Goal: Task Accomplishment & Management: Complete application form

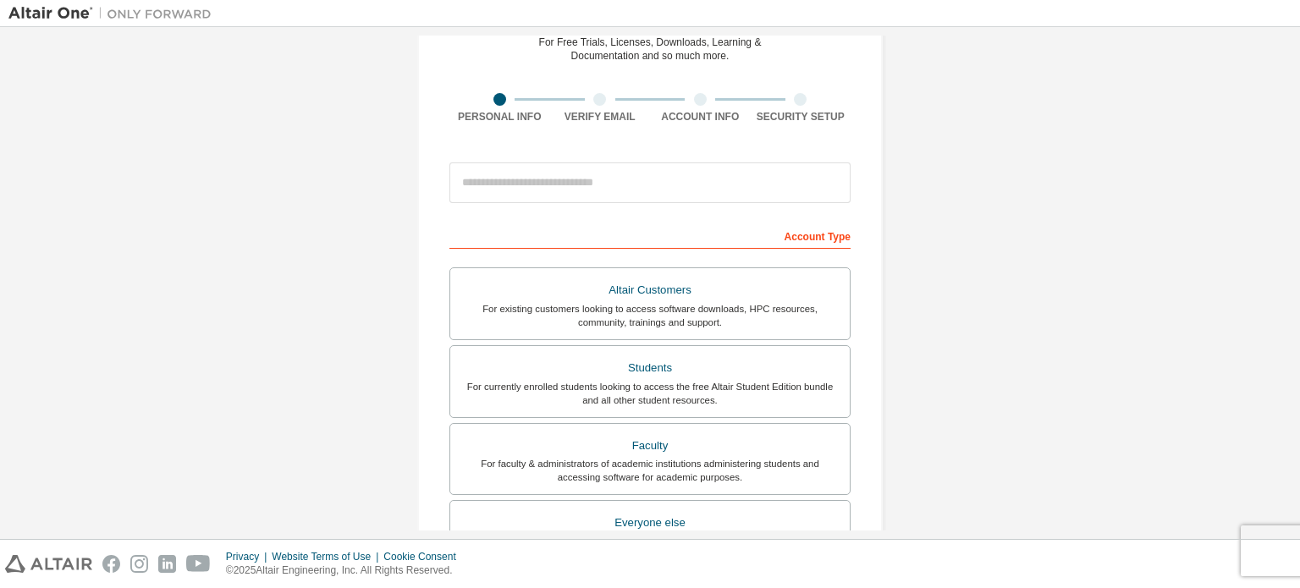
scroll to position [81, 0]
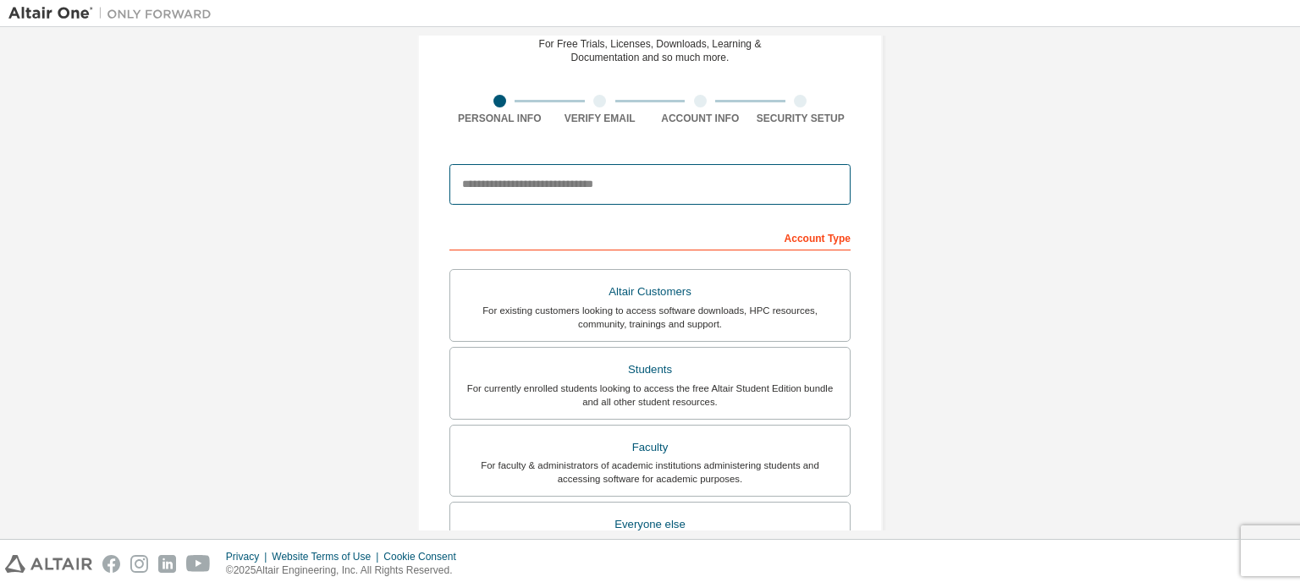
click at [588, 181] on input "email" at bounding box center [649, 184] width 401 height 41
click at [263, 330] on div "Create an Altair One Account For Free Trials, Licenses, Downloads, Learning & D…" at bounding box center [649, 402] width 1283 height 896
click at [527, 175] on input "email" at bounding box center [649, 184] width 401 height 41
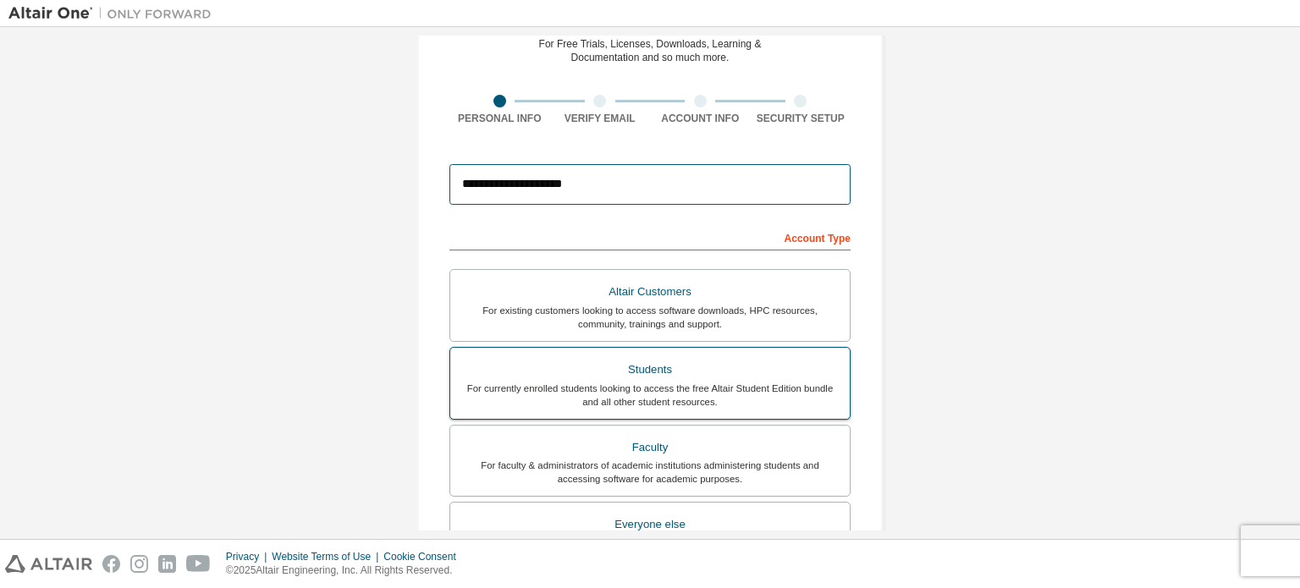
type input "**********"
click at [574, 382] on div "For currently enrolled students looking to access the free Altair Student Editi…" at bounding box center [649, 395] width 379 height 27
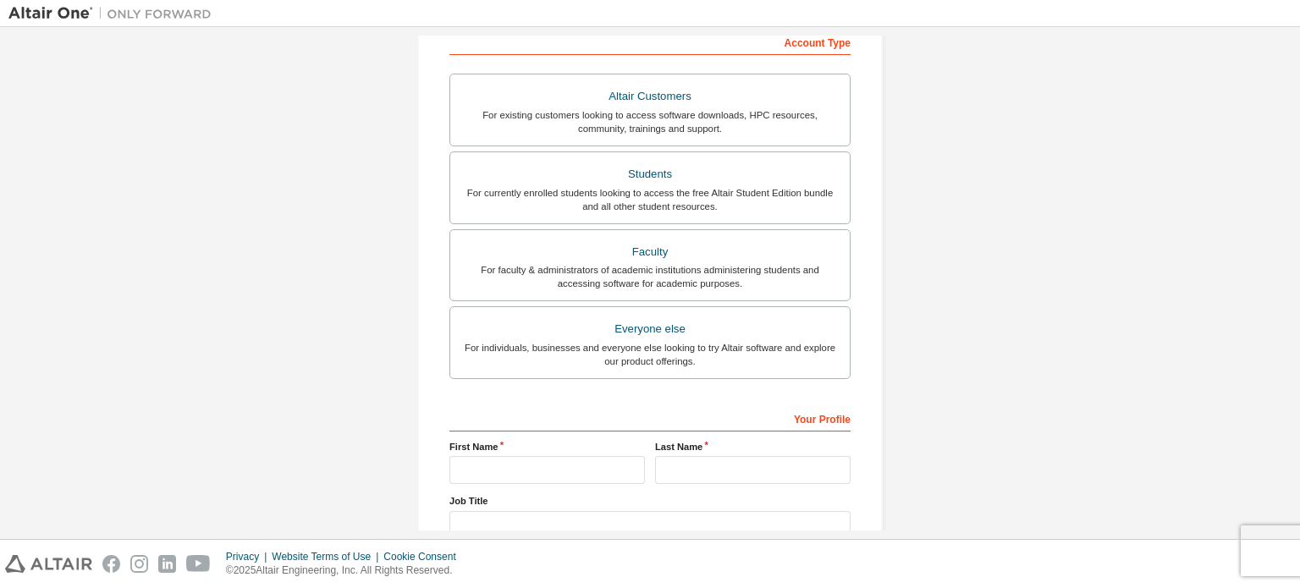
scroll to position [397, 0]
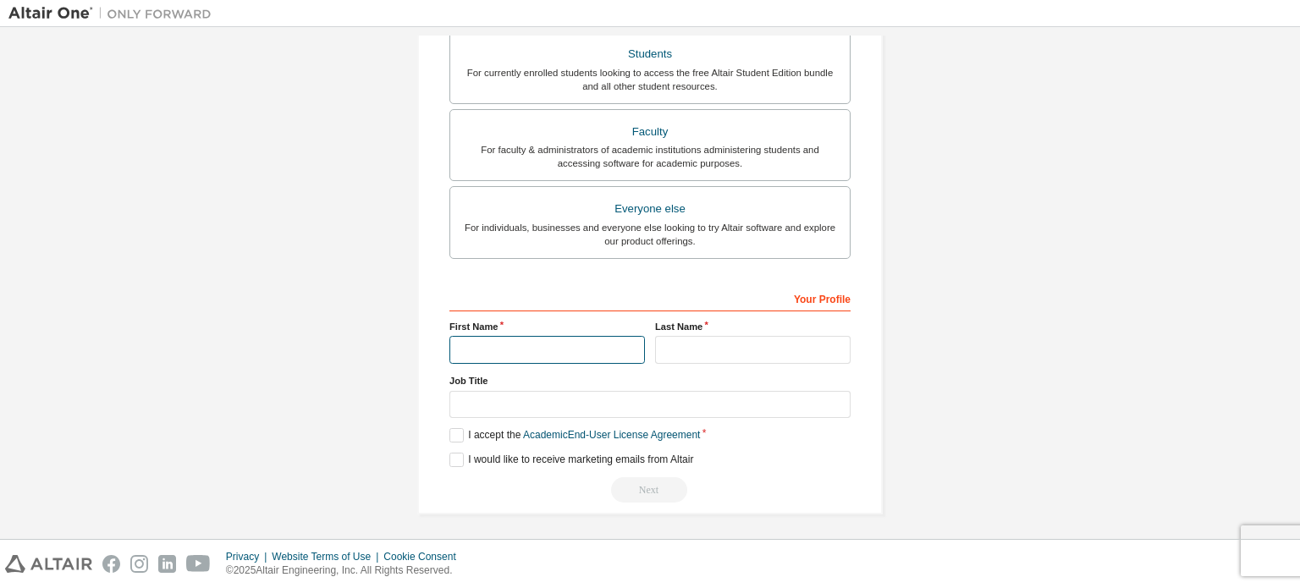
click at [552, 341] on input "text" at bounding box center [546, 350] width 195 height 28
type input "*******"
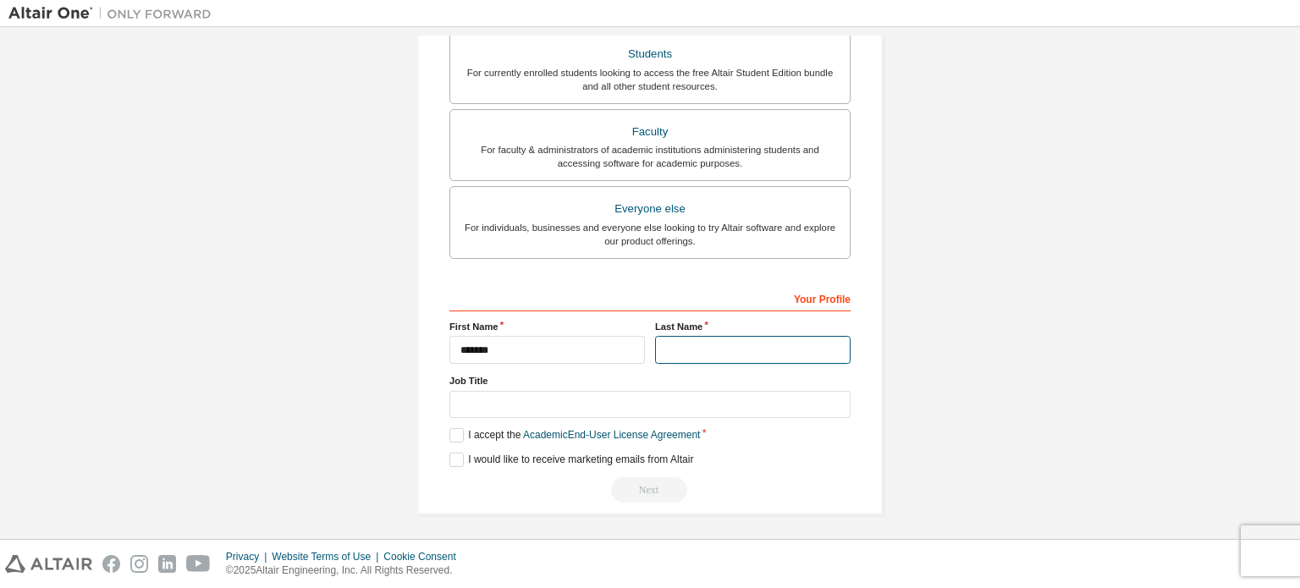
click at [721, 348] on input "text" at bounding box center [752, 350] width 195 height 28
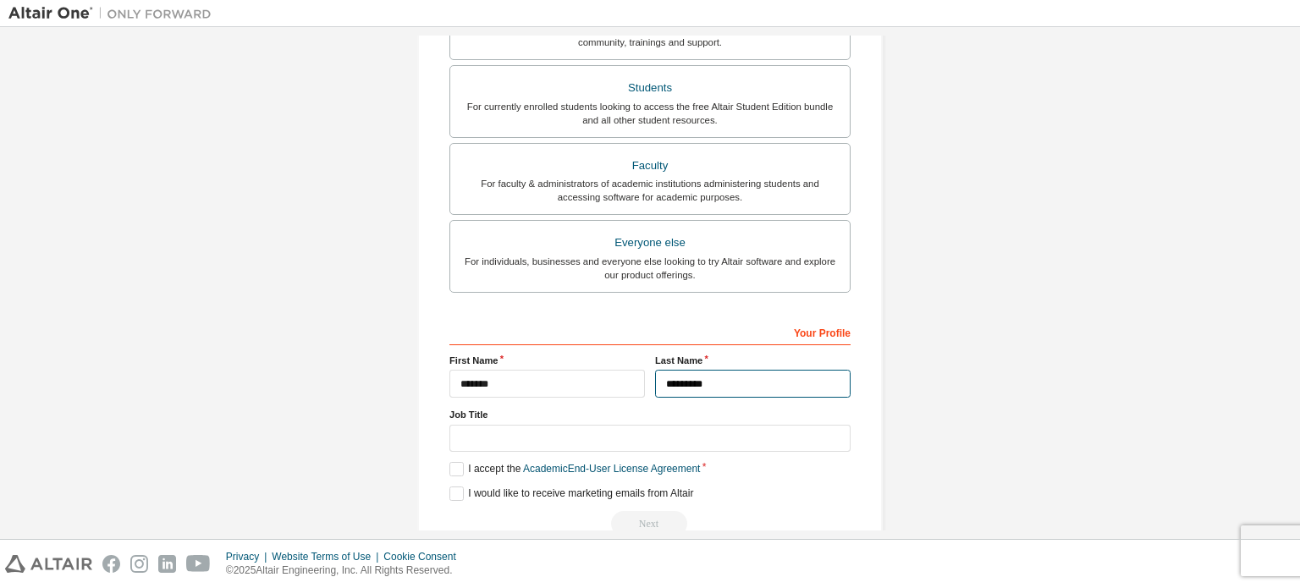
scroll to position [362, 0]
type input "*********"
click at [450, 473] on label "I accept the Academic End-User License Agreement" at bounding box center [574, 470] width 250 height 14
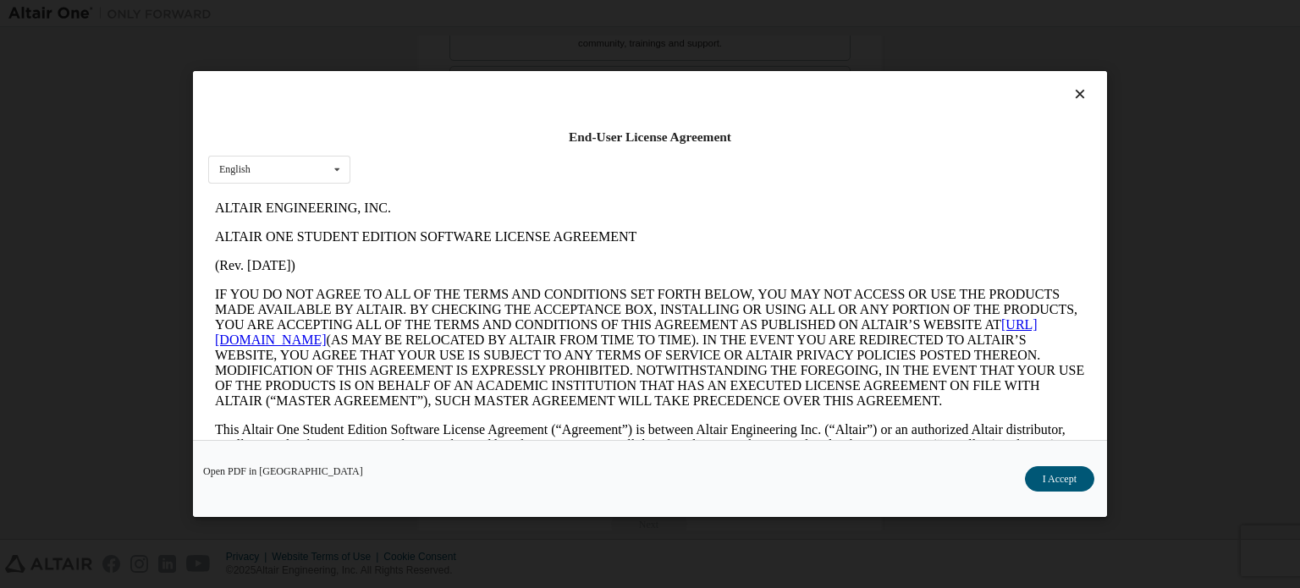
scroll to position [0, 0]
click at [1075, 89] on icon at bounding box center [1080, 93] width 18 height 15
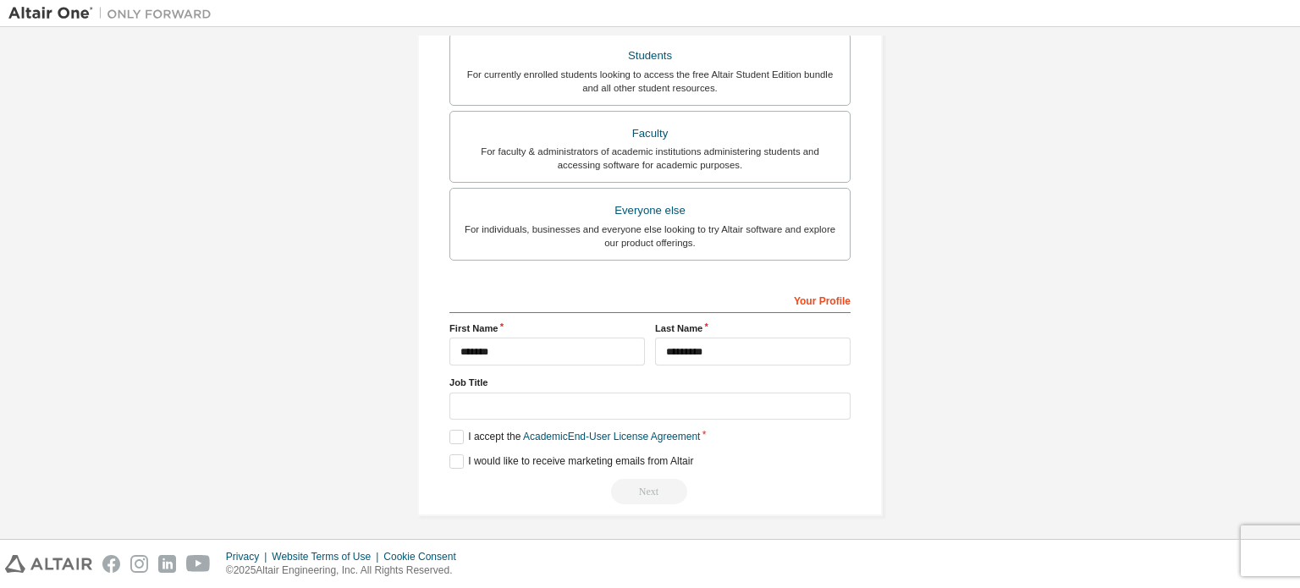
scroll to position [397, 0]
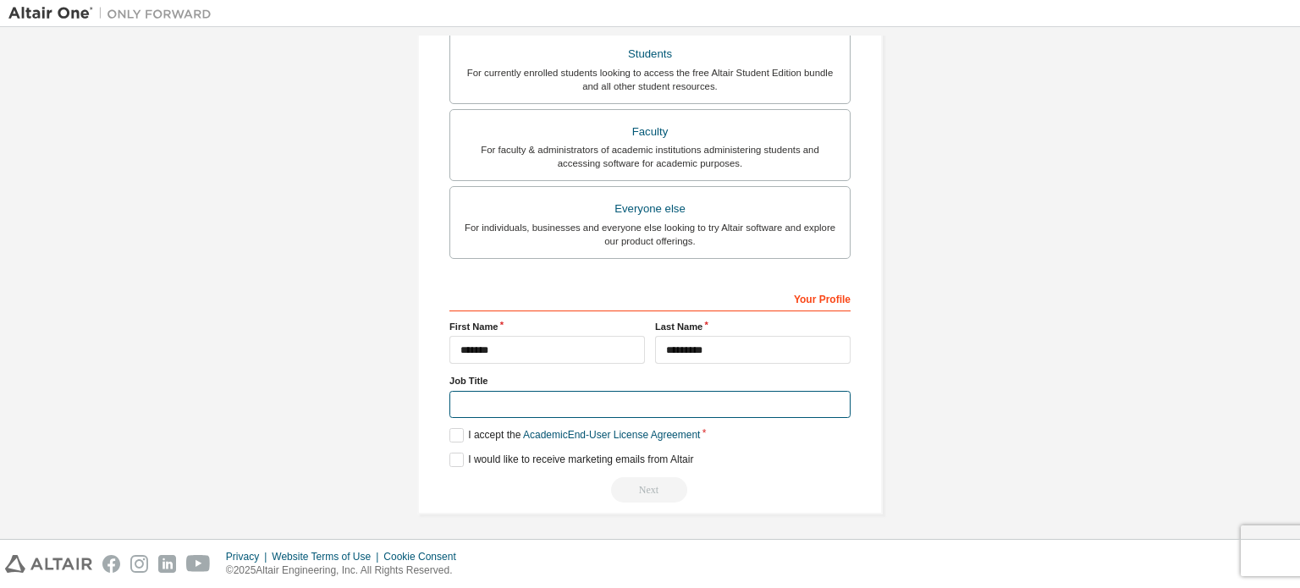
click at [501, 399] on input "text" at bounding box center [649, 405] width 401 height 28
type input "*******"
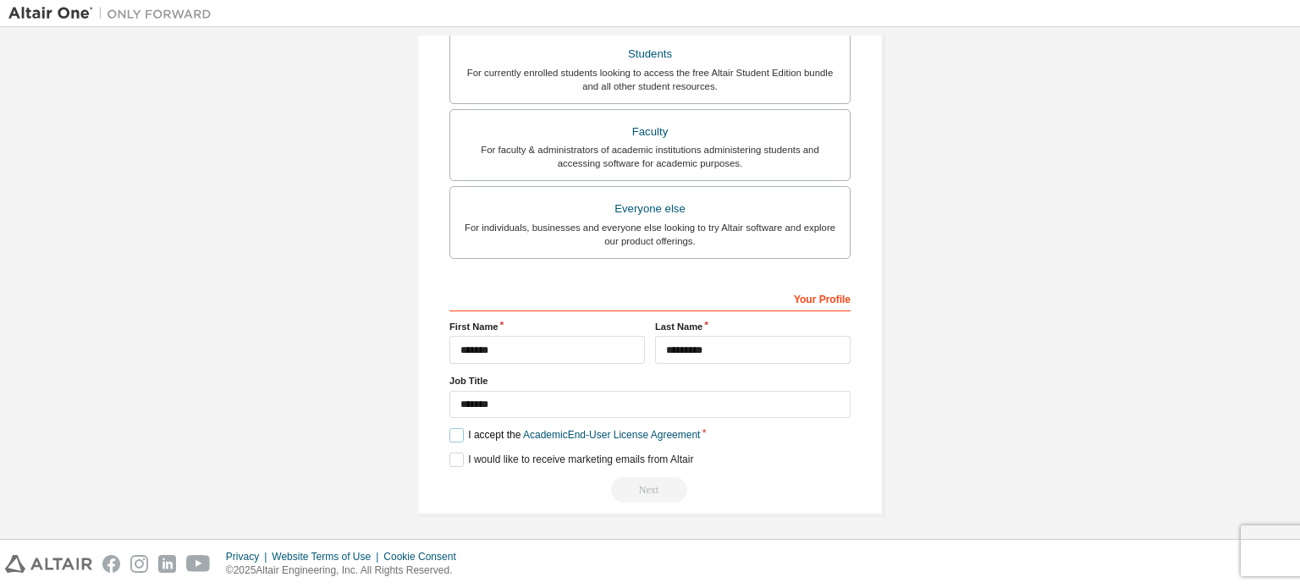
click at [456, 430] on label "I accept the Academic End-User License Agreement" at bounding box center [574, 435] width 250 height 14
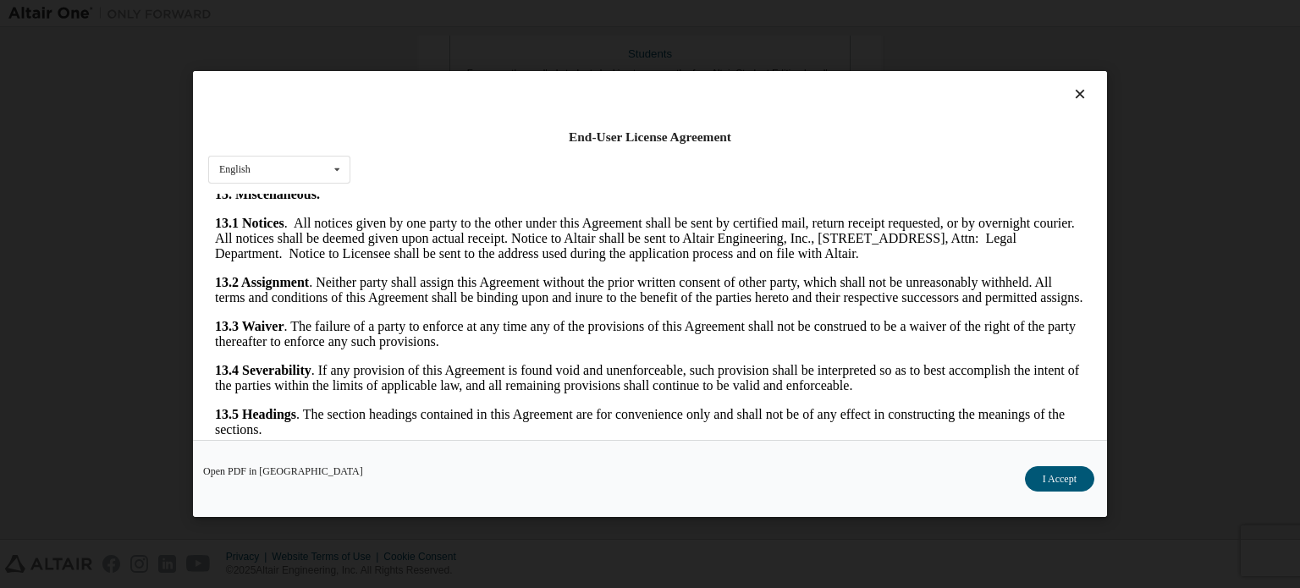
scroll to position [2840, 0]
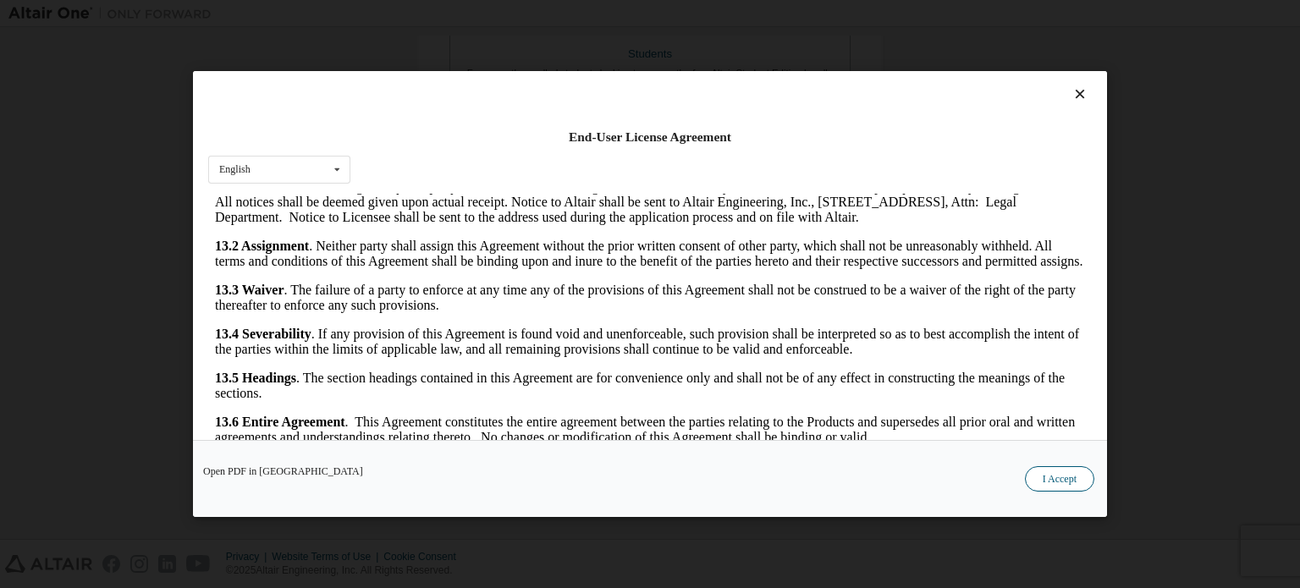
click at [1070, 476] on button "I Accept" at bounding box center [1059, 478] width 69 height 25
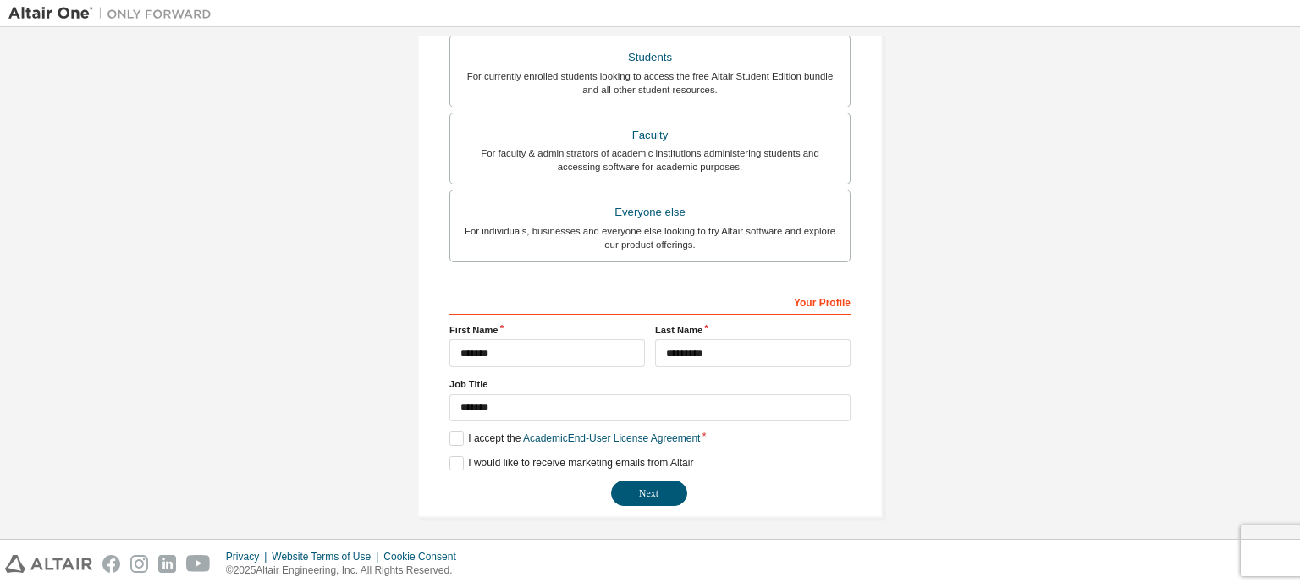
scroll to position [397, 0]
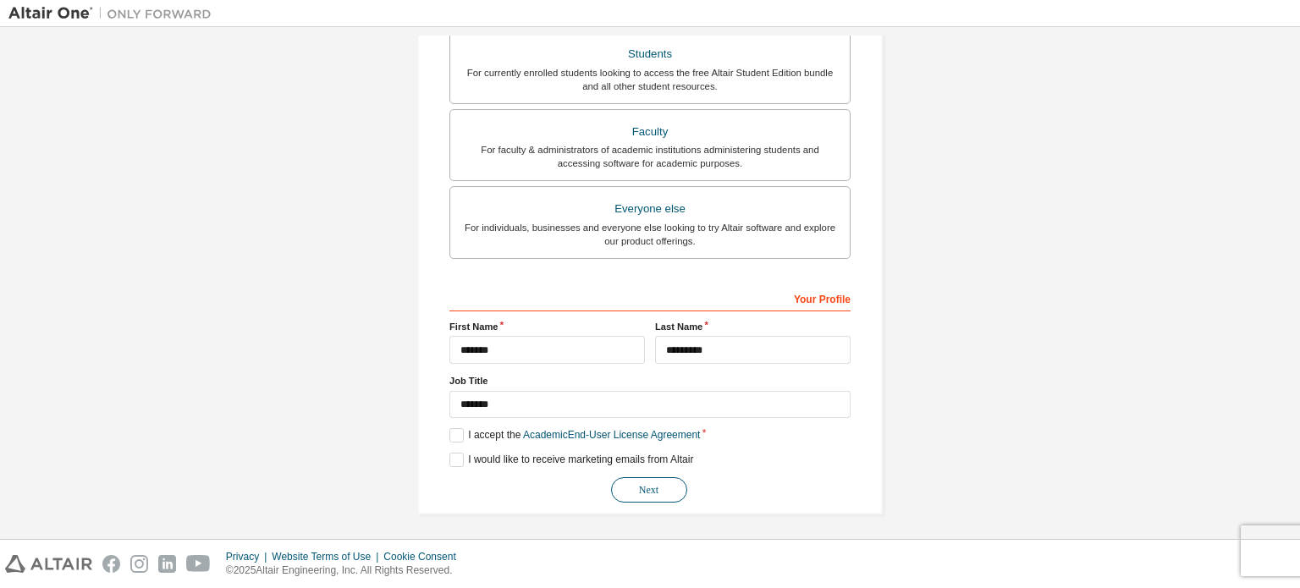
click at [653, 493] on button "Next" at bounding box center [649, 489] width 76 height 25
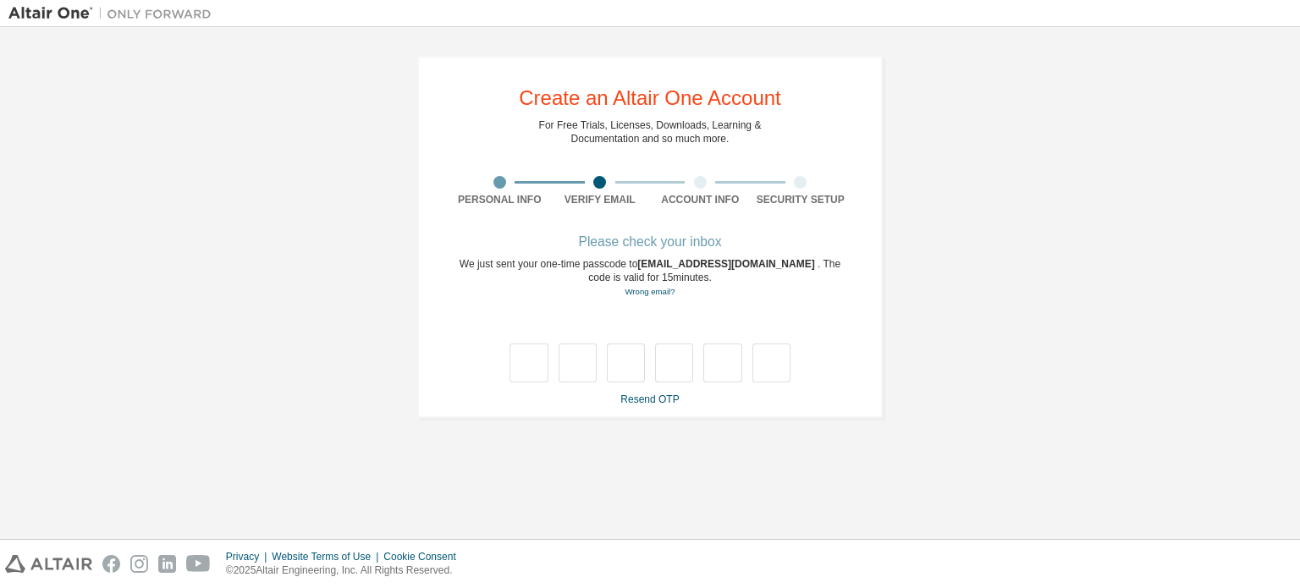
scroll to position [0, 0]
